Goal: Transaction & Acquisition: Book appointment/travel/reservation

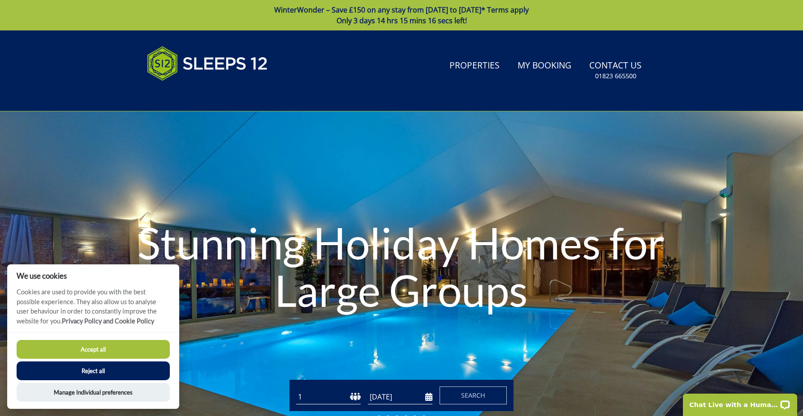
click at [156, 345] on button "Accept all" at bounding box center [93, 349] width 153 height 19
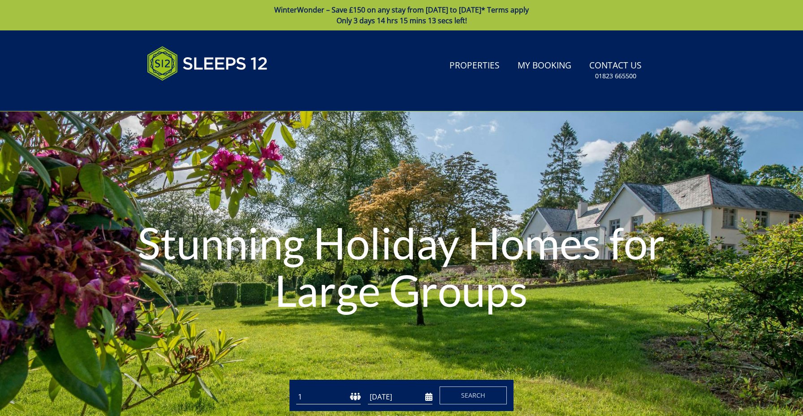
click at [356, 388] on form "Guests 1 2 3 4 5 6 7 8 9 10 11 12 13 14 15 16 17 18 19 20 21 22 23 24 25 26 27 …" at bounding box center [401, 396] width 210 height 18
select select "22"
click at [418, 398] on input "[DATE]" at bounding box center [400, 397] width 64 height 15
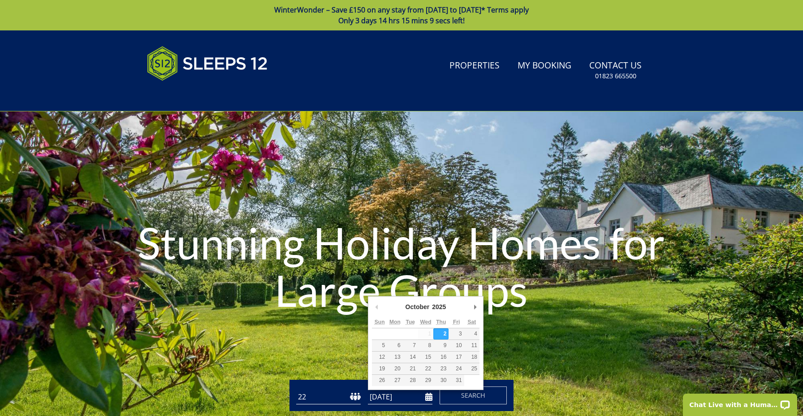
click at [430, 397] on input "[DATE]" at bounding box center [400, 397] width 64 height 15
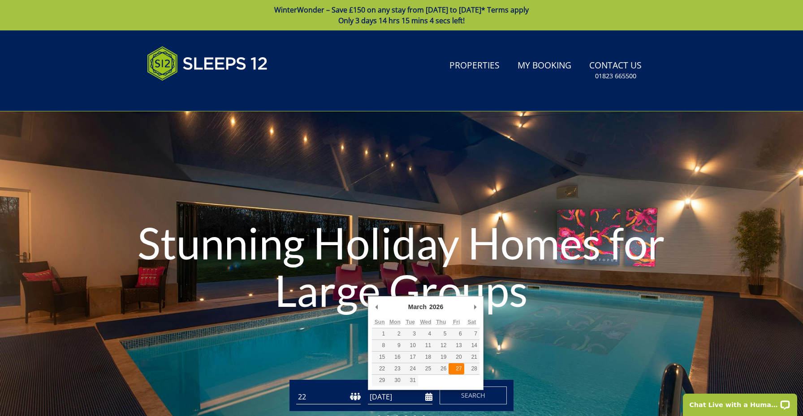
type input "27/03/2026"
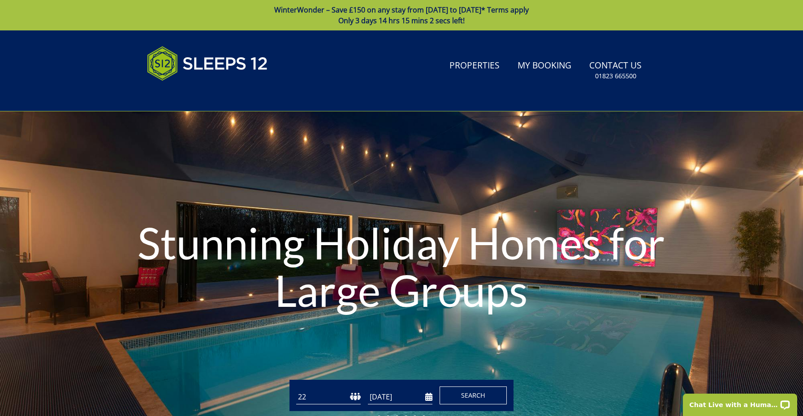
click at [455, 391] on button "Search" at bounding box center [472, 396] width 67 height 18
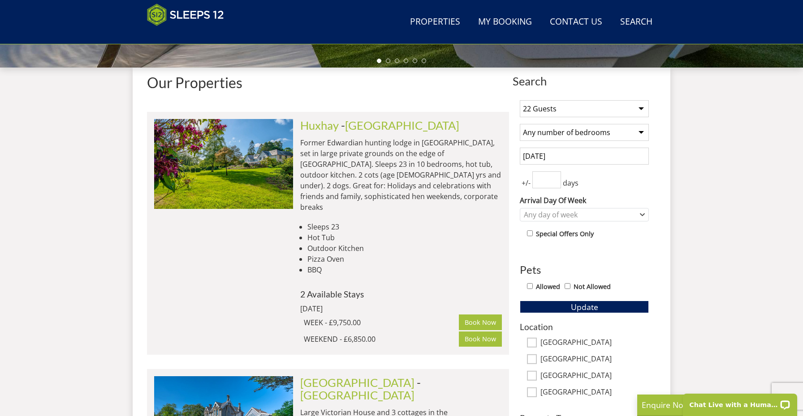
scroll to position [322, 0]
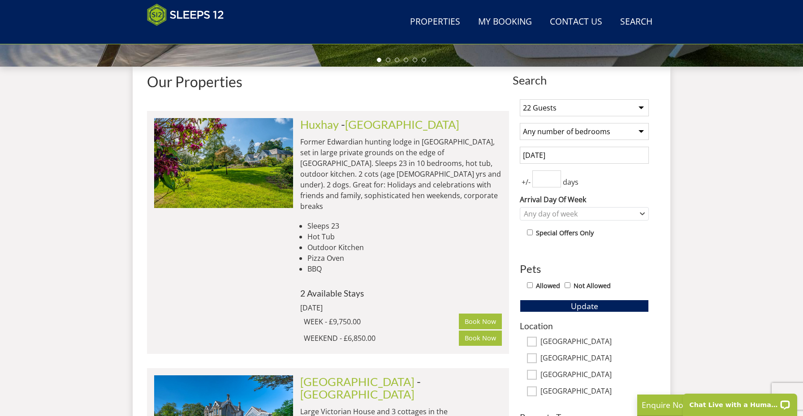
click at [560, 160] on input "27 March 2026" at bounding box center [583, 155] width 129 height 17
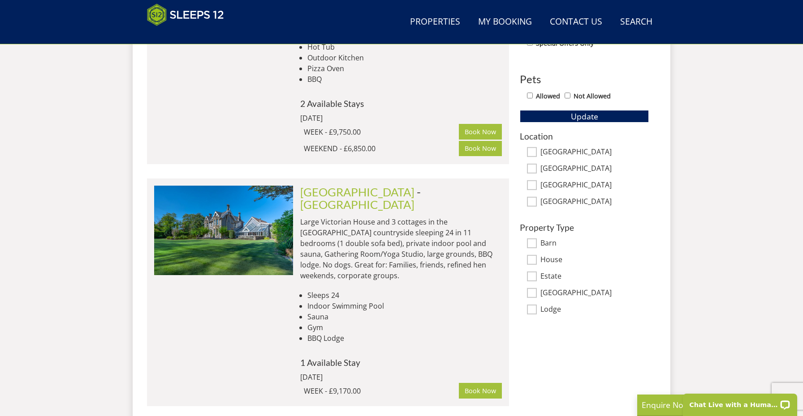
scroll to position [512, 0]
click at [532, 198] on input "Nottinghamshire" at bounding box center [532, 202] width 10 height 10
checkbox input "true"
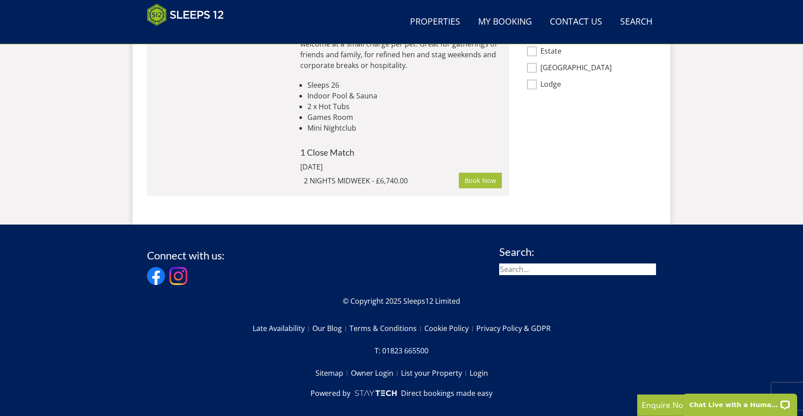
scroll to position [731, 0]
